Goal: Transaction & Acquisition: Purchase product/service

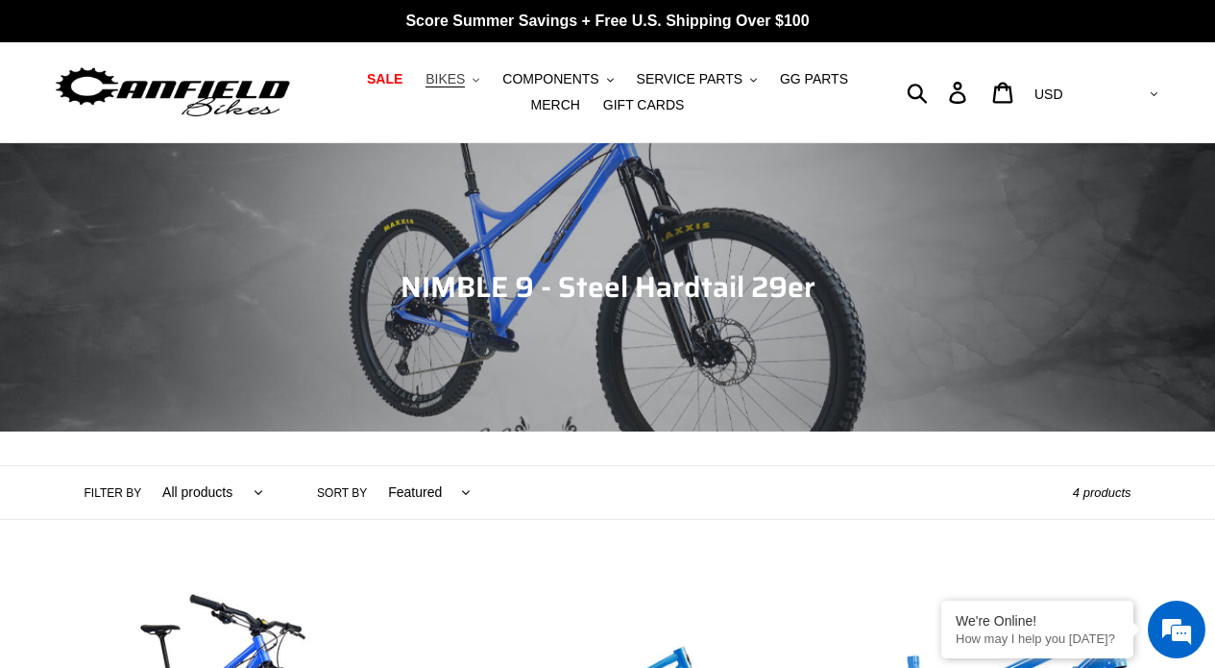
click at [468, 69] on button "BIKES .cls-1{fill:#231f20}" at bounding box center [452, 79] width 73 height 26
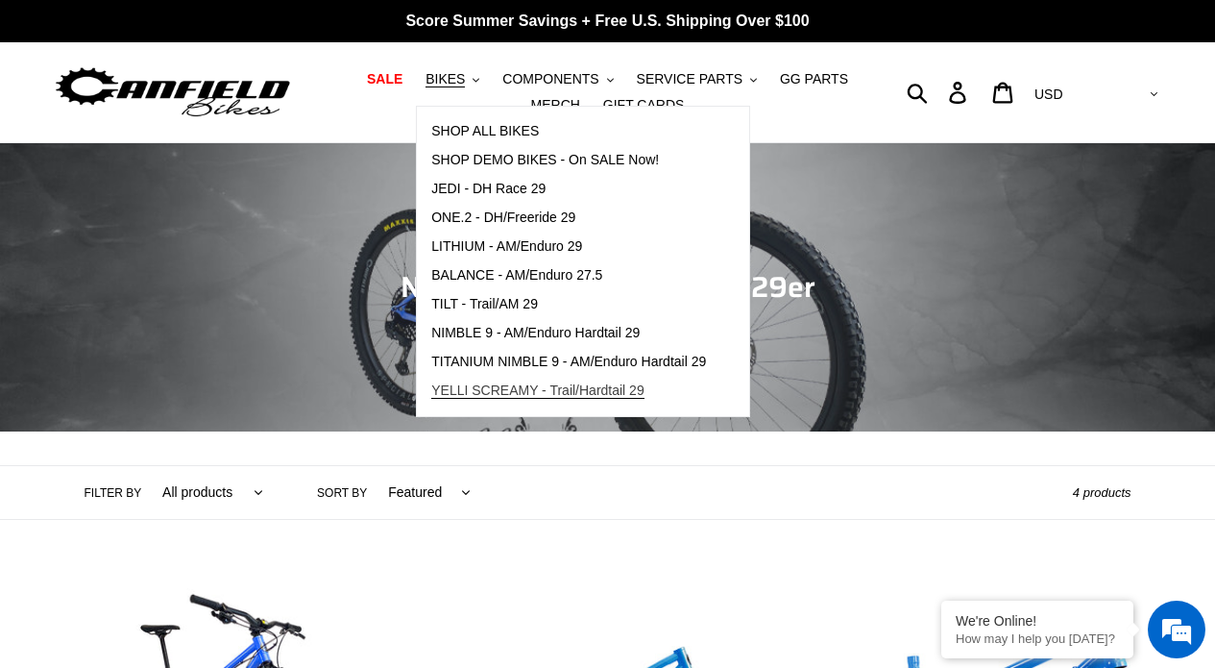
click at [526, 387] on span "YELLI SCREAMY - Trail/Hardtail 29" at bounding box center [537, 390] width 213 height 16
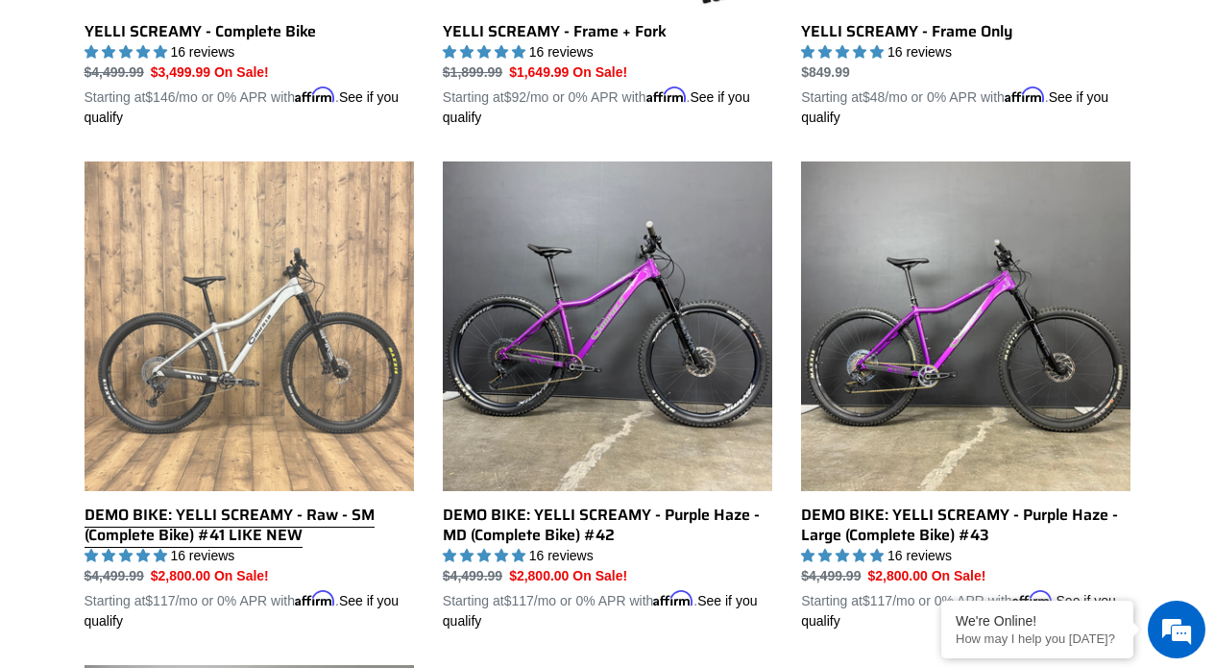
scroll to position [881, 0]
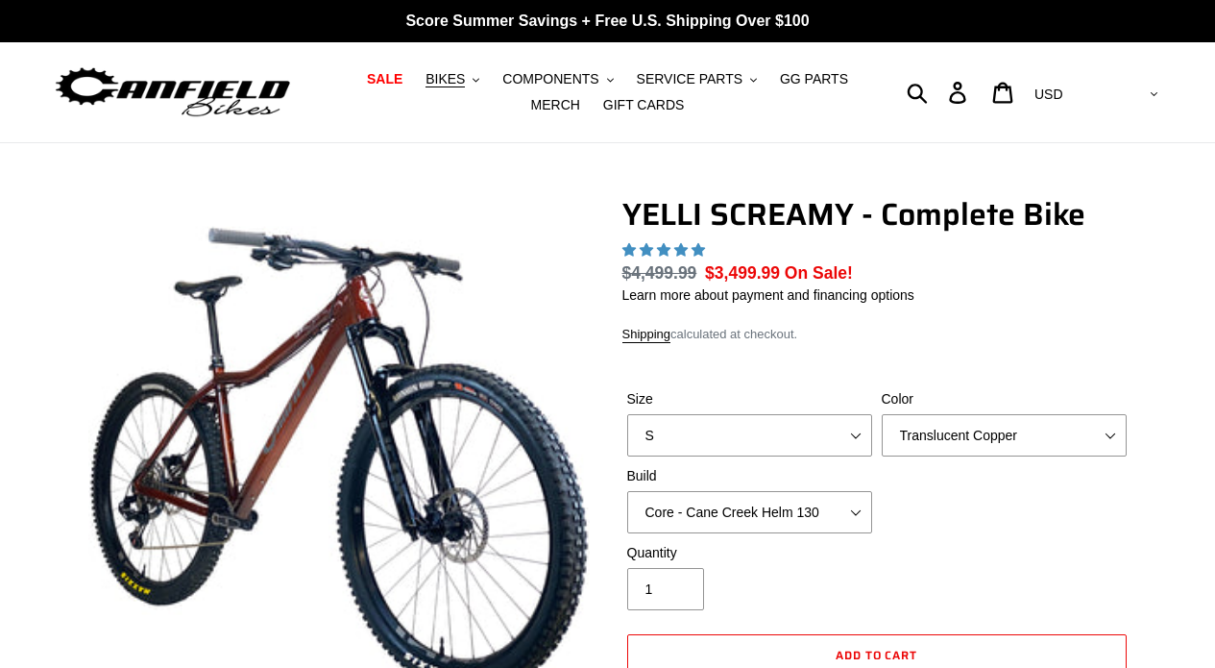
select select "highest-rating"
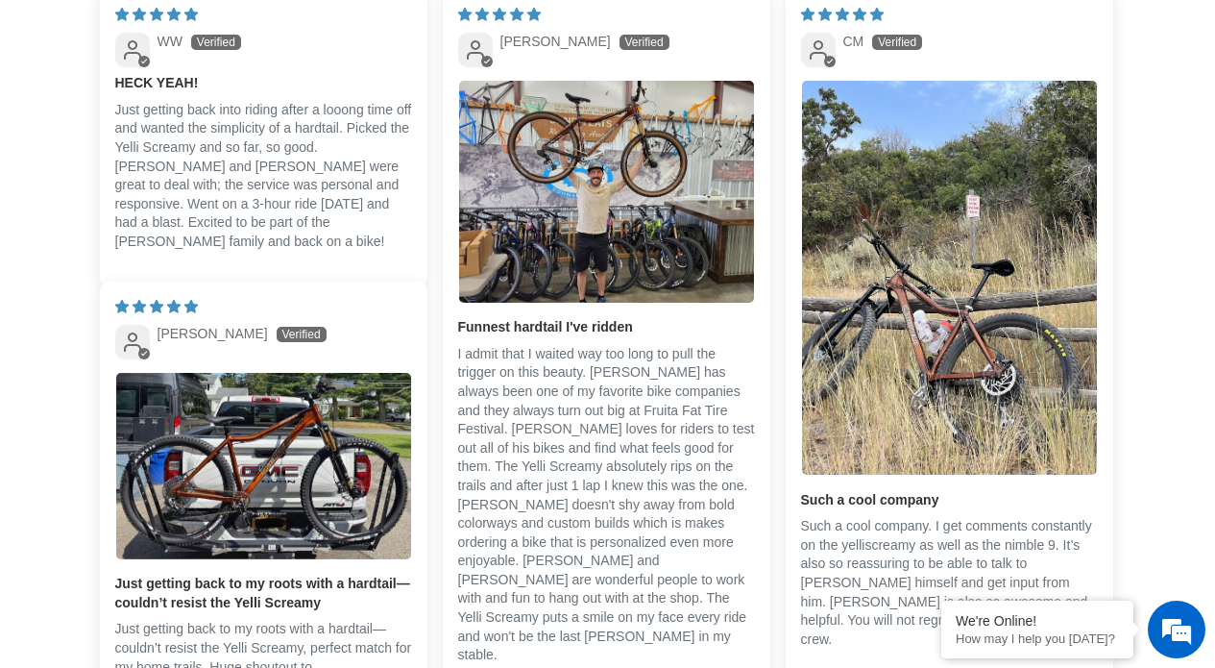
scroll to position [4269, 0]
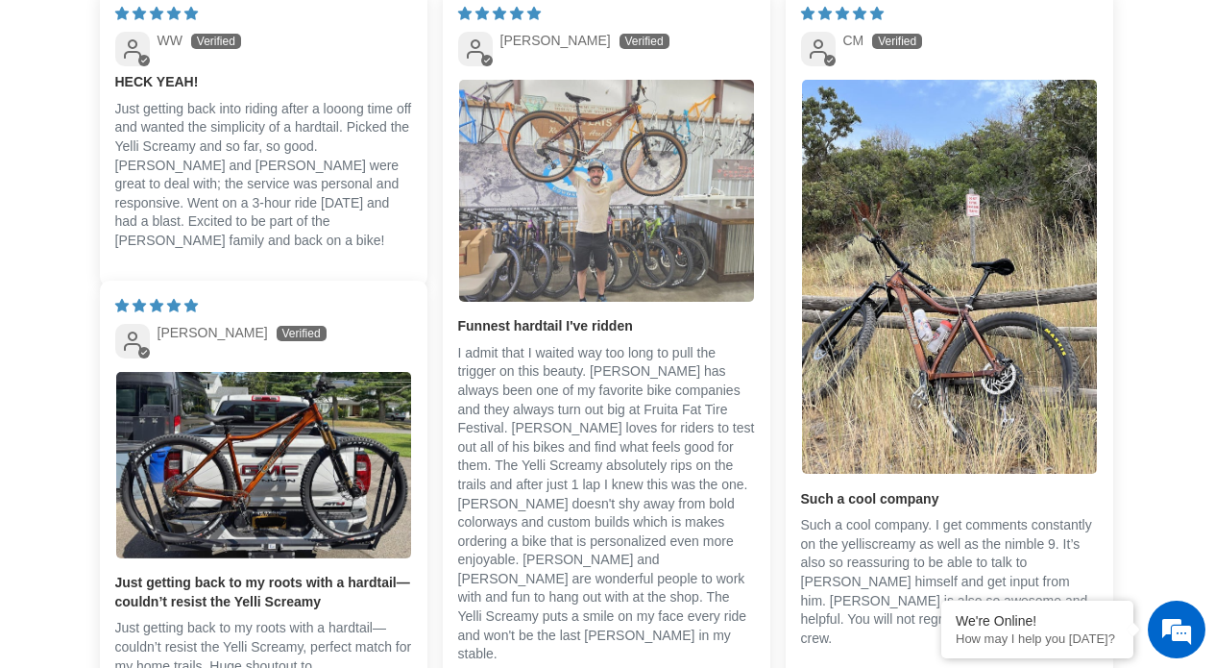
click at [535, 229] on img "Link to user picture 1" at bounding box center [606, 190] width 295 height 221
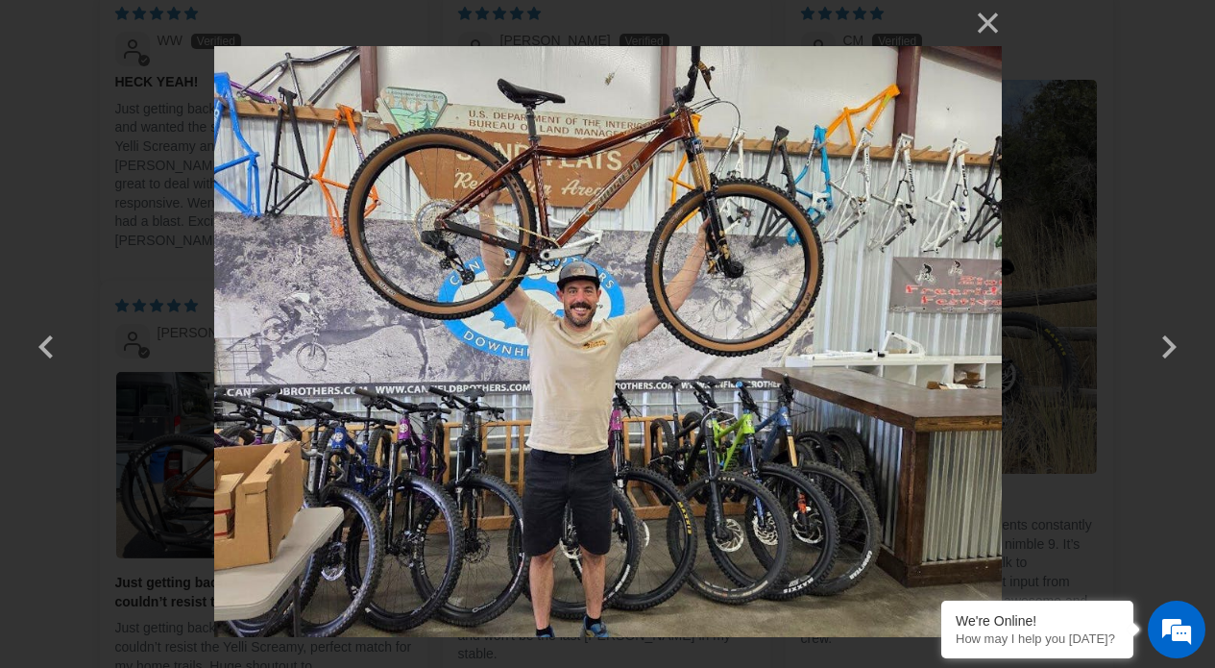
click at [69, 185] on div "× 1 / 7 Loading..." at bounding box center [607, 334] width 1215 height 668
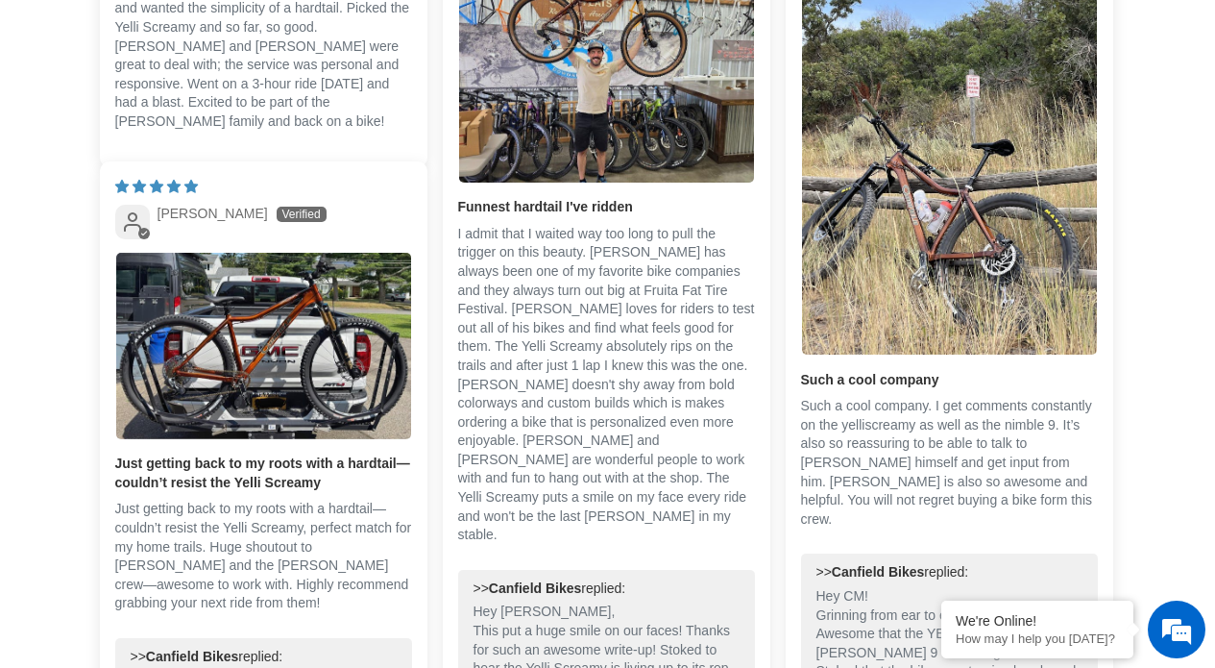
scroll to position [4331, 0]
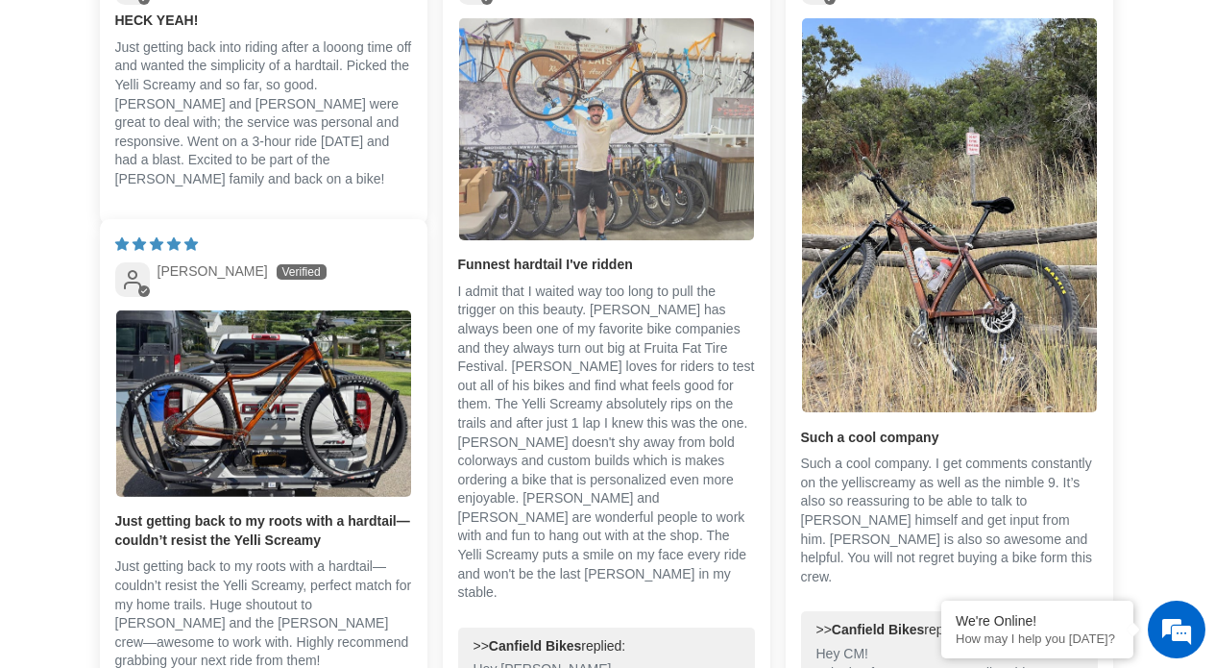
click at [587, 187] on img "Link to user picture 1" at bounding box center [606, 128] width 295 height 221
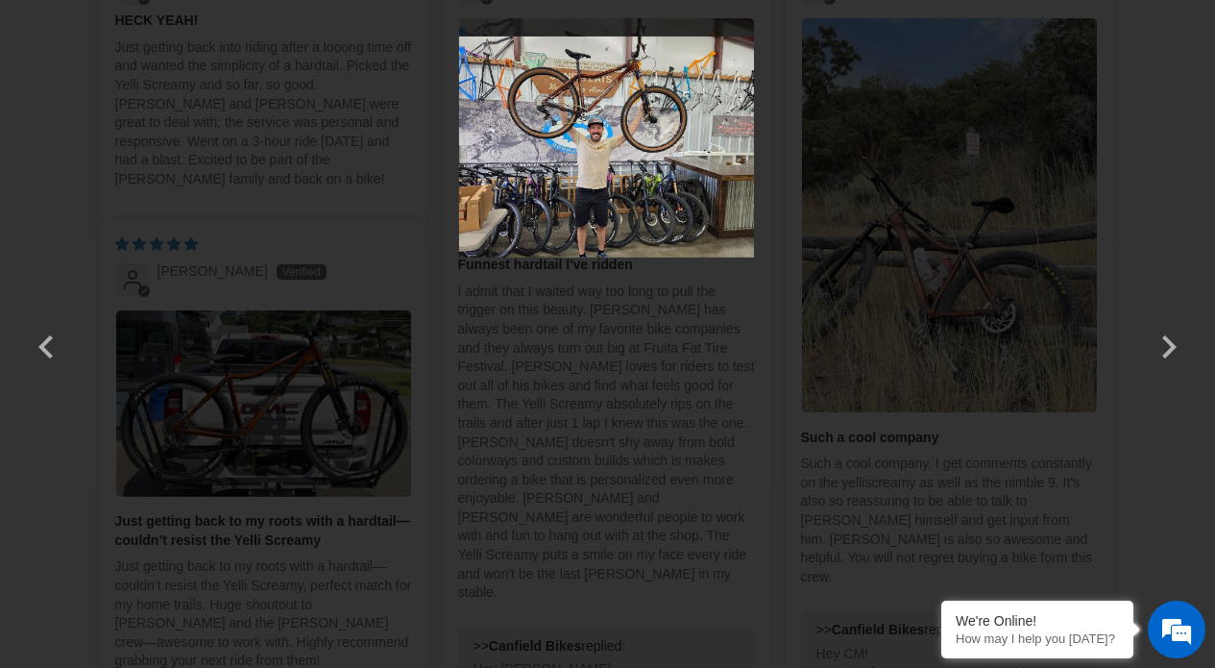
scroll to position [0, 0]
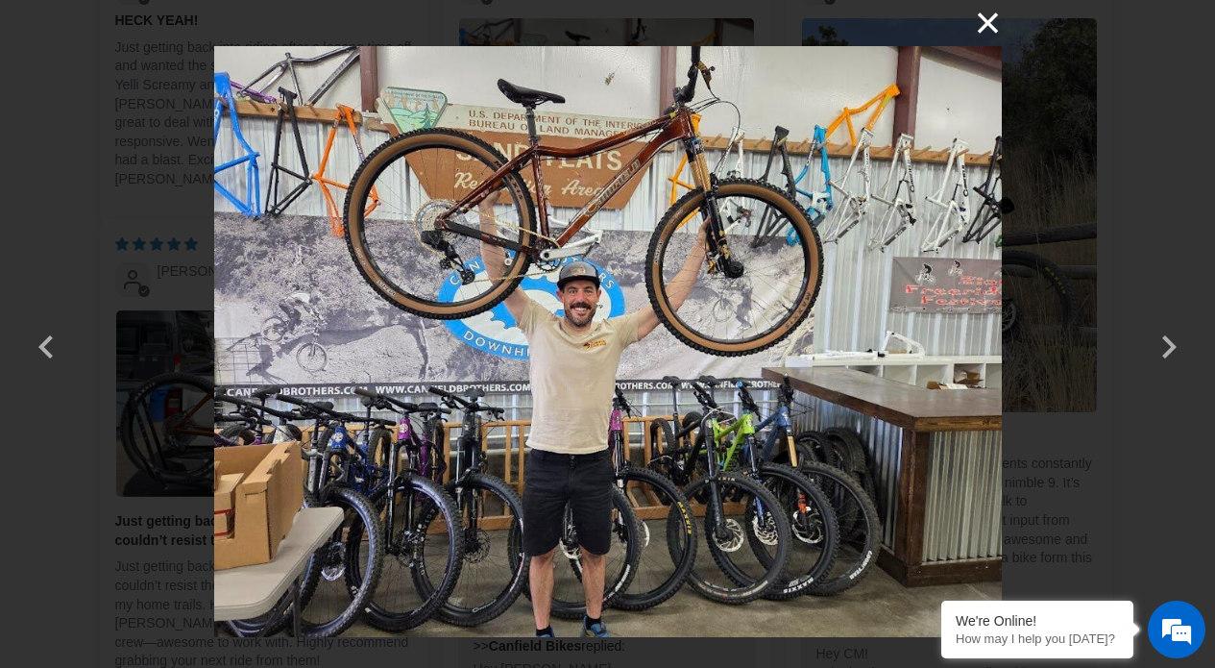
click at [993, 29] on button "×" at bounding box center [979, 23] width 46 height 46
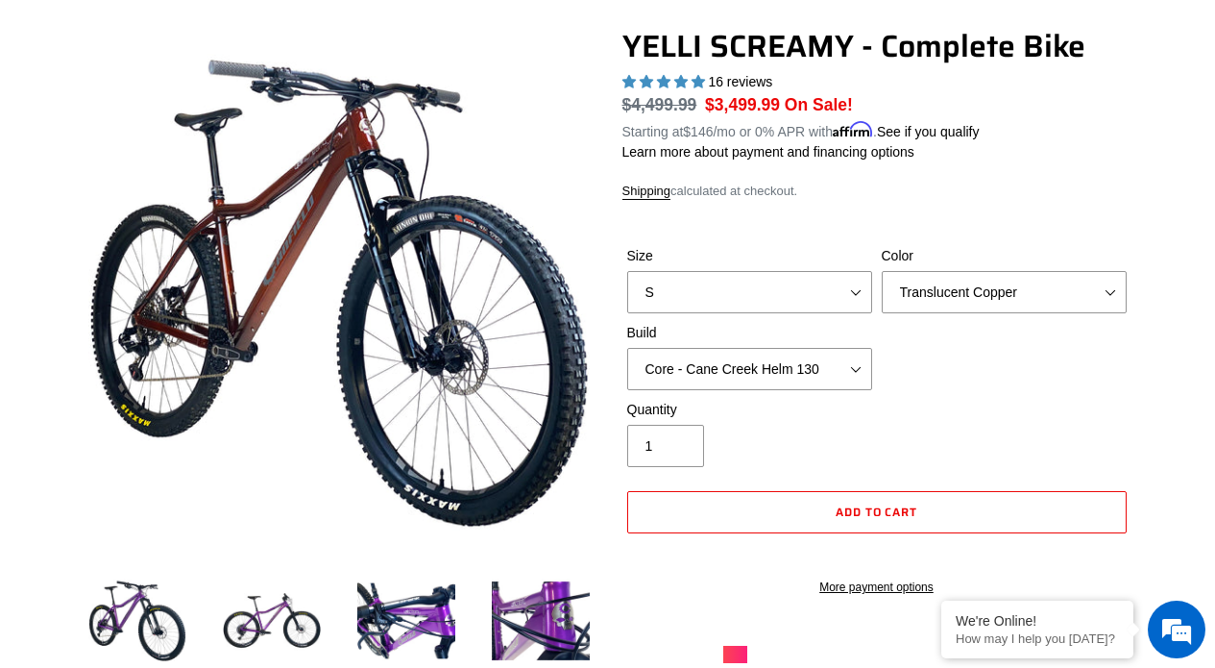
scroll to position [175, 0]
